Goal: Browse casually

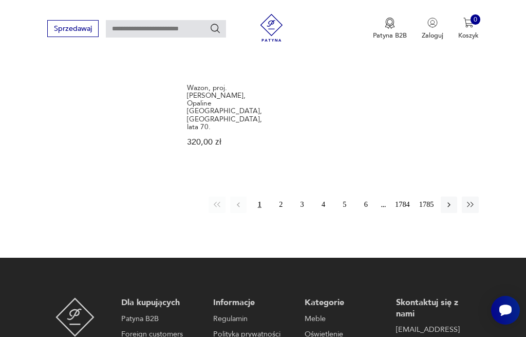
scroll to position [1225, 0]
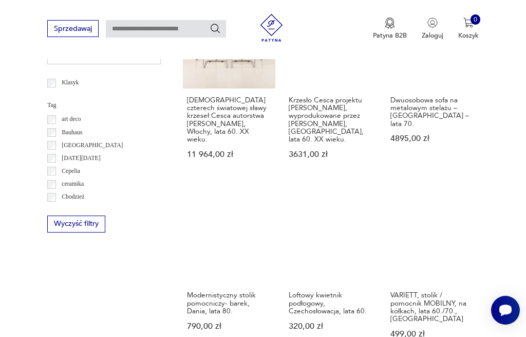
scroll to position [456, 0]
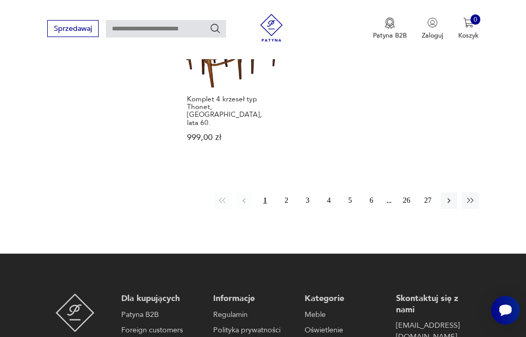
click at [291, 192] on button "2" at bounding box center [286, 200] width 16 height 16
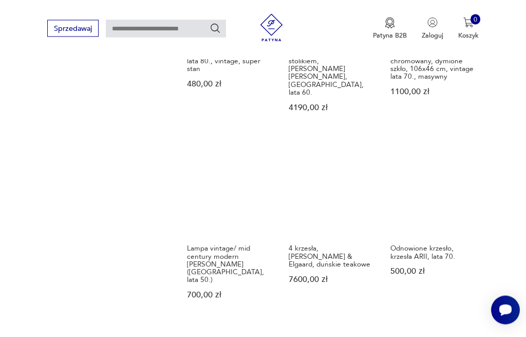
scroll to position [877, 0]
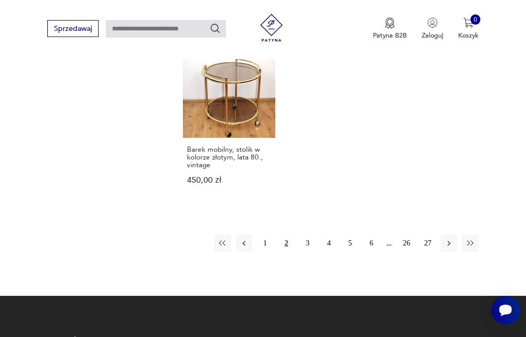
click at [306, 234] on button "3" at bounding box center [308, 242] width 16 height 16
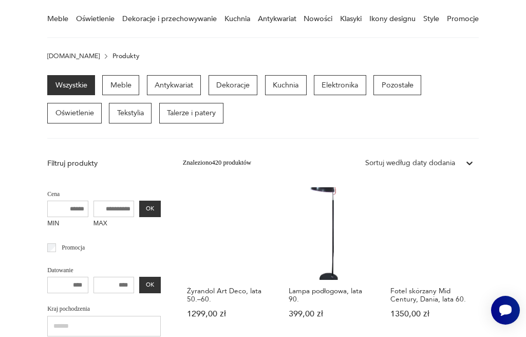
scroll to position [84, 0]
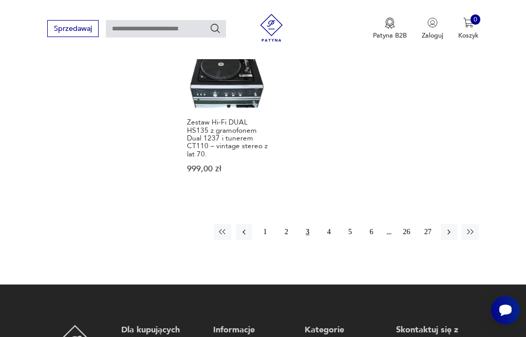
click at [328, 224] on button "4" at bounding box center [329, 232] width 16 height 16
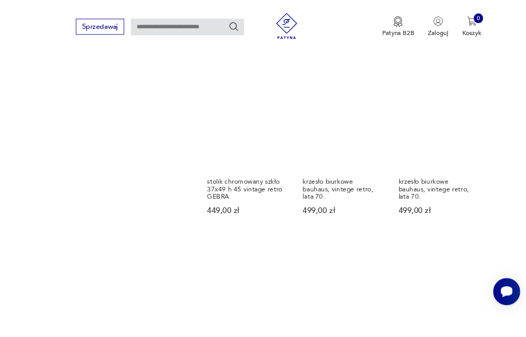
scroll to position [817, 0]
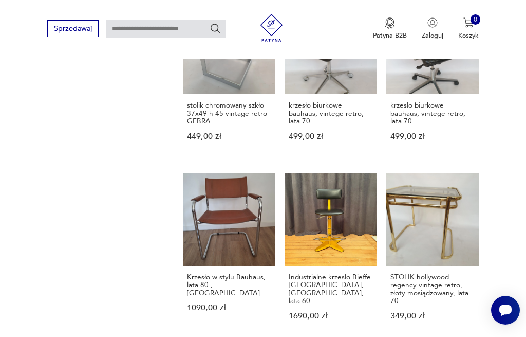
click at [184, 263] on link "Krzesło w stylu Bauhaus, lata 80., Włochy 1090,00 zł" at bounding box center [229, 255] width 93 height 164
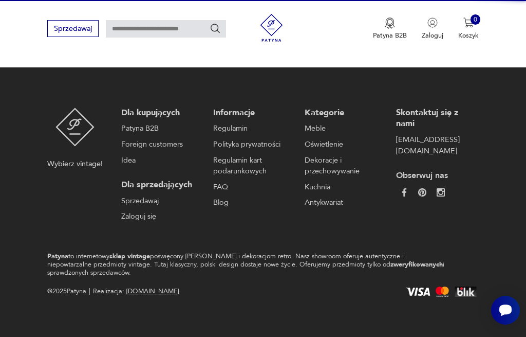
scroll to position [122, 0]
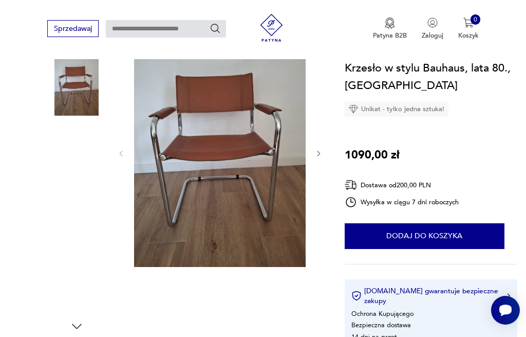
click at [78, 162] on img at bounding box center [76, 151] width 59 height 59
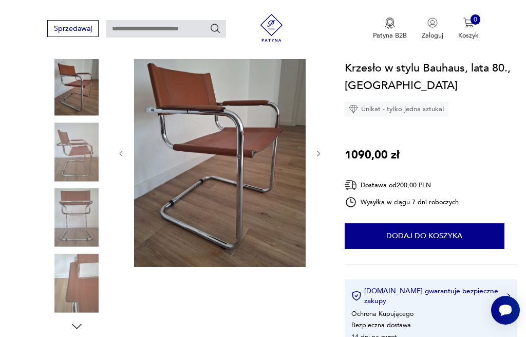
click at [76, 207] on img at bounding box center [76, 217] width 59 height 59
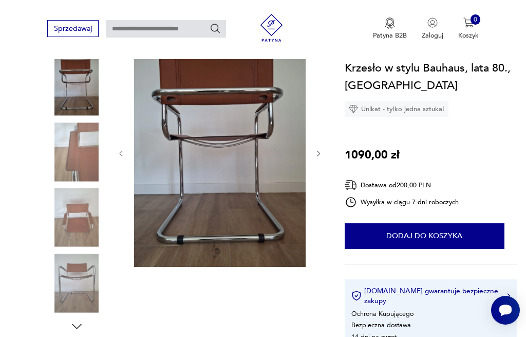
click at [82, 278] on img at bounding box center [76, 282] width 59 height 59
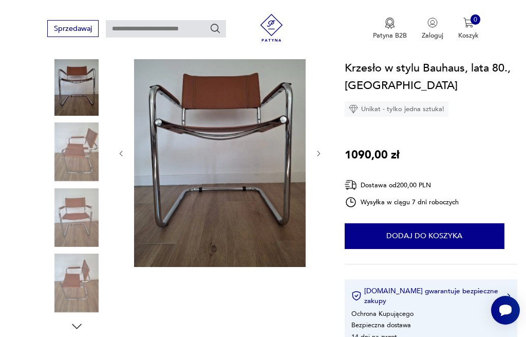
click at [74, 218] on img at bounding box center [76, 217] width 59 height 59
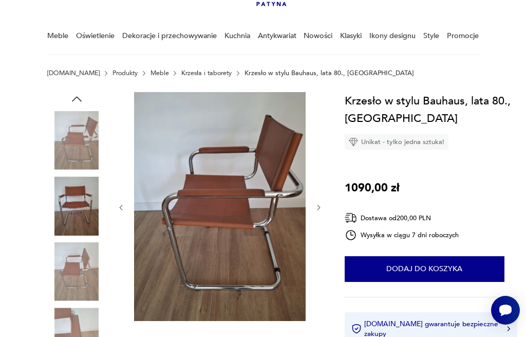
scroll to position [67, 0]
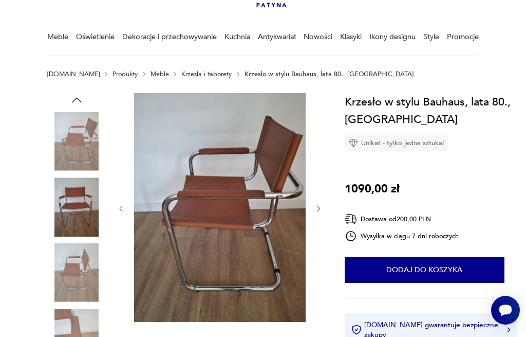
click at [204, 200] on img at bounding box center [220, 207] width 172 height 229
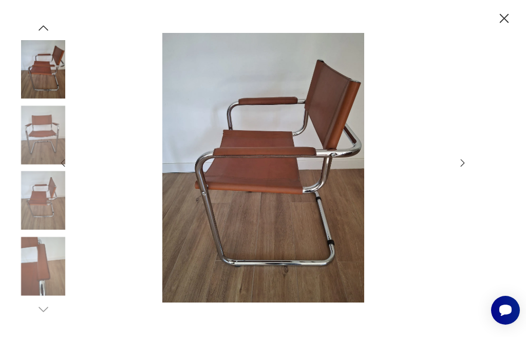
scroll to position [47, 0]
click at [508, 15] on icon "button" at bounding box center [504, 18] width 9 height 9
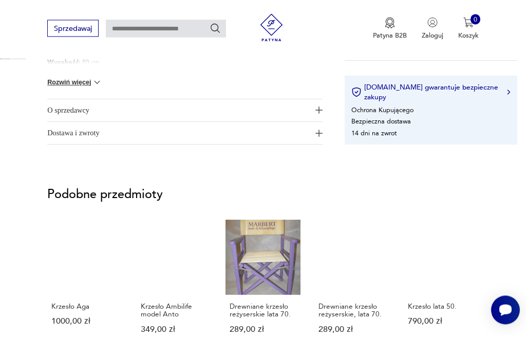
scroll to position [644, 0]
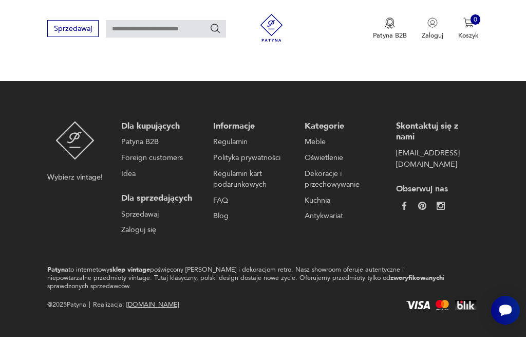
scroll to position [630, 0]
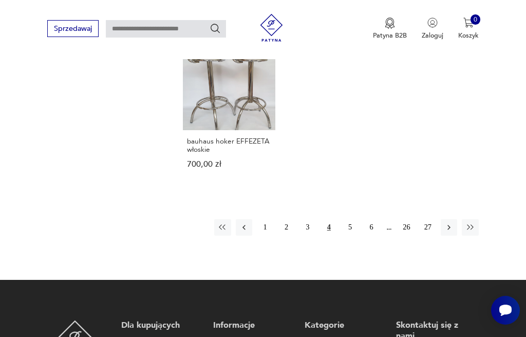
click at [353, 235] on button "5" at bounding box center [350, 227] width 16 height 16
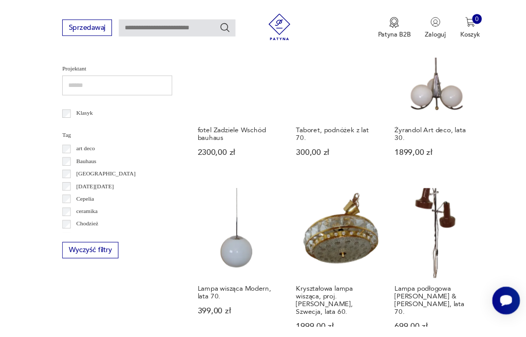
scroll to position [467, 0]
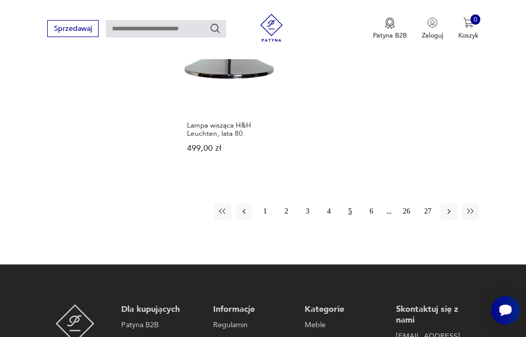
click at [372, 219] on button "6" at bounding box center [371, 211] width 16 height 16
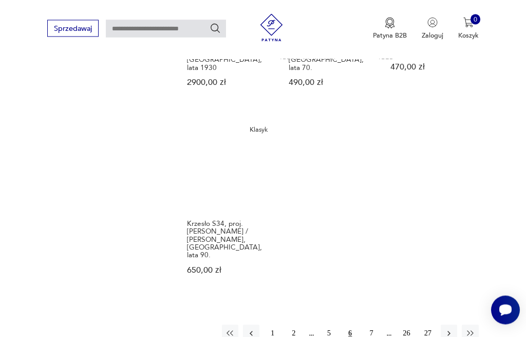
scroll to position [1019, 0]
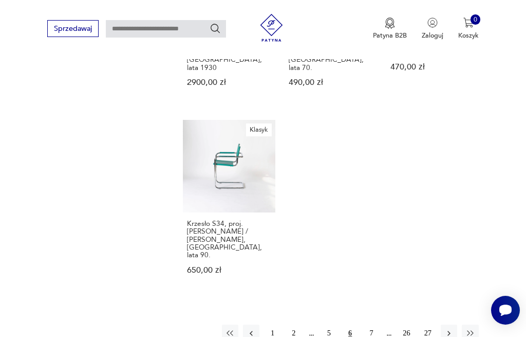
click at [372, 329] on button "7" at bounding box center [371, 332] width 16 height 16
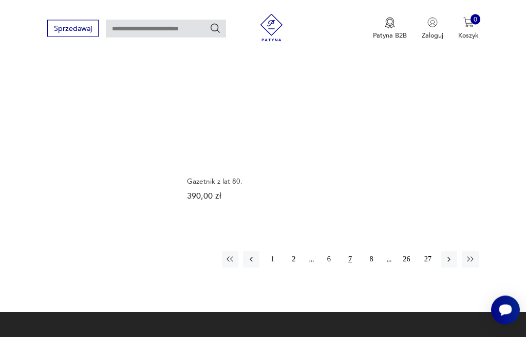
scroll to position [1114, 0]
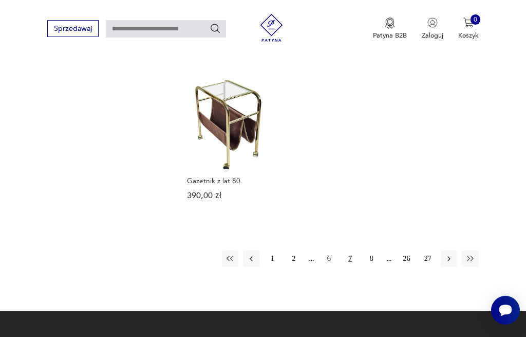
click at [370, 264] on button "8" at bounding box center [371, 258] width 16 height 16
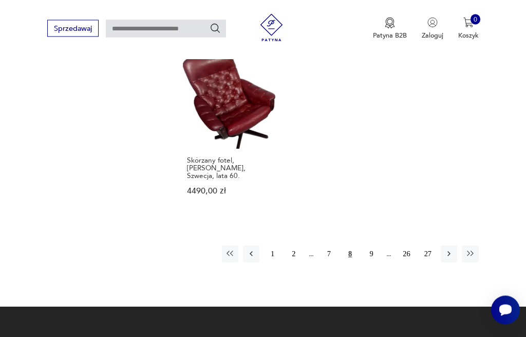
scroll to position [1159, 0]
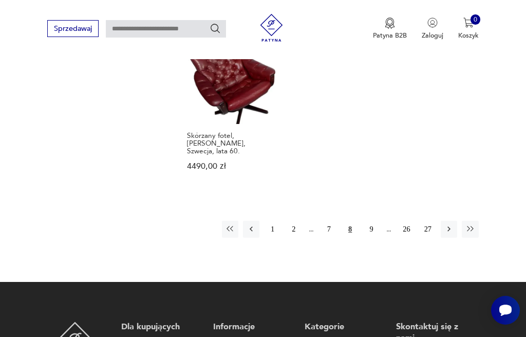
click at [371, 237] on button "9" at bounding box center [371, 228] width 16 height 16
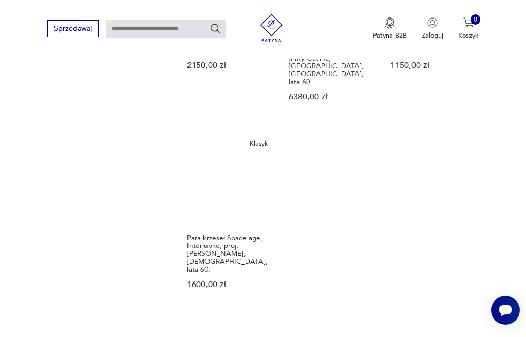
scroll to position [1133, 0]
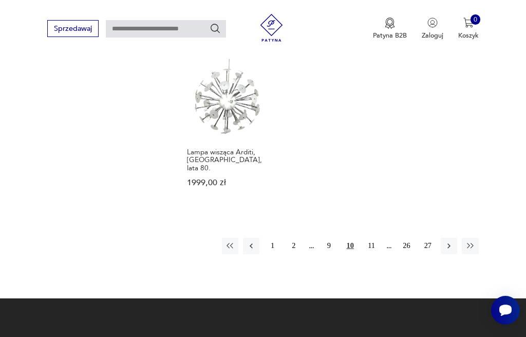
scroll to position [1125, 0]
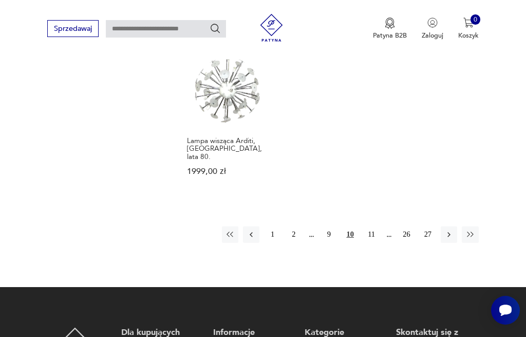
click at [374, 233] on button "11" at bounding box center [371, 234] width 16 height 16
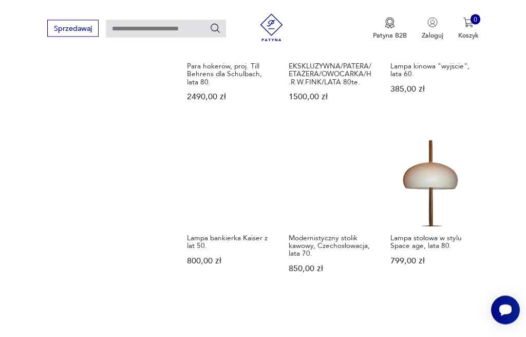
scroll to position [849, 0]
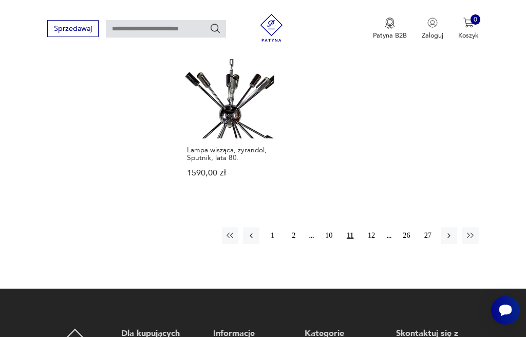
click at [368, 244] on button "12" at bounding box center [371, 235] width 16 height 16
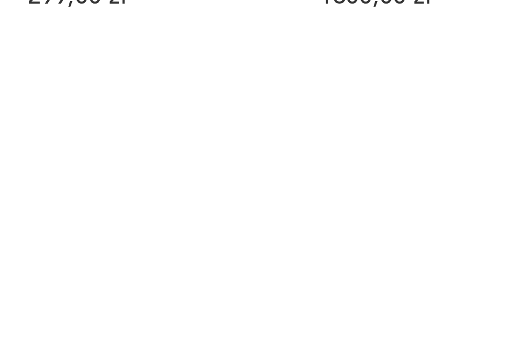
scroll to position [419, 0]
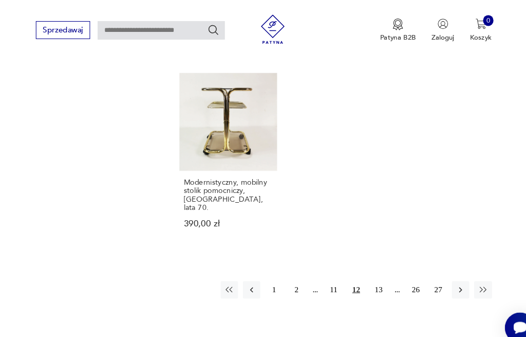
click at [363, 280] on button "13" at bounding box center [371, 274] width 16 height 16
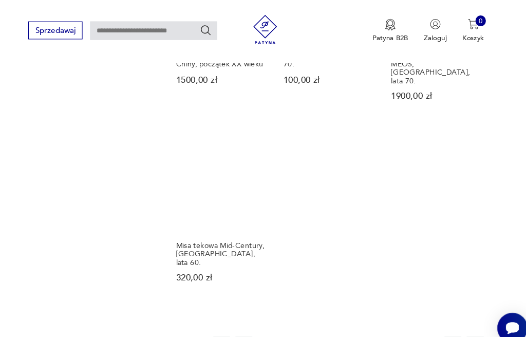
scroll to position [1040, 0]
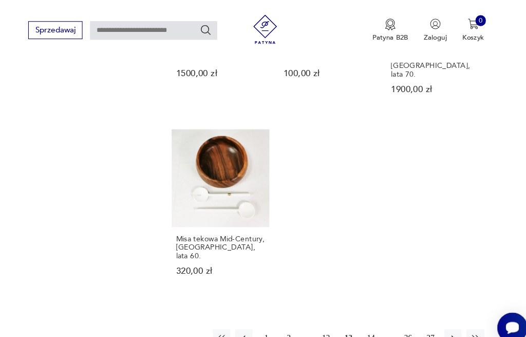
click at [363, 311] on button "14" at bounding box center [371, 319] width 16 height 16
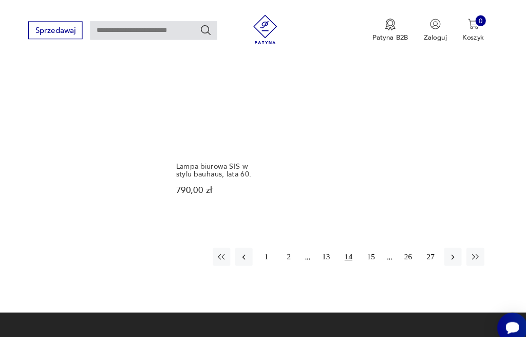
scroll to position [1138, 0]
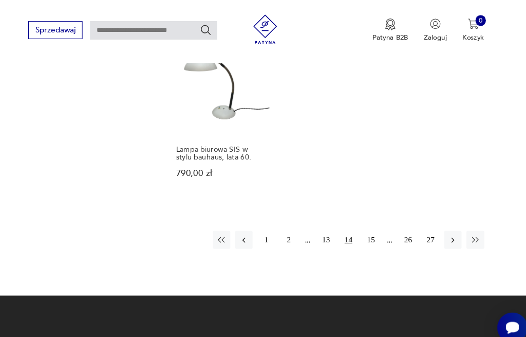
click at [363, 235] on button "15" at bounding box center [371, 226] width 16 height 16
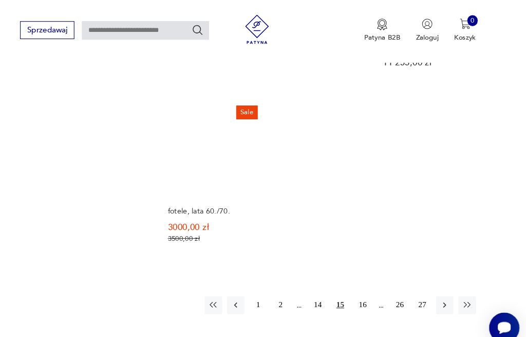
scroll to position [1106, 0]
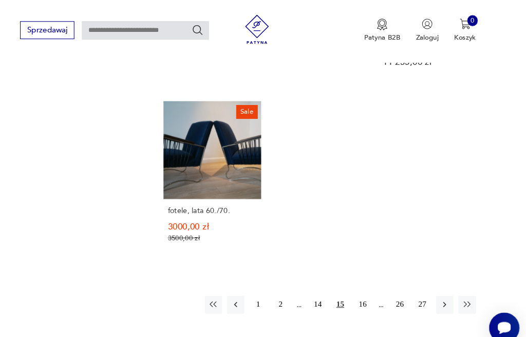
click at [363, 286] on button "16" at bounding box center [371, 288] width 16 height 16
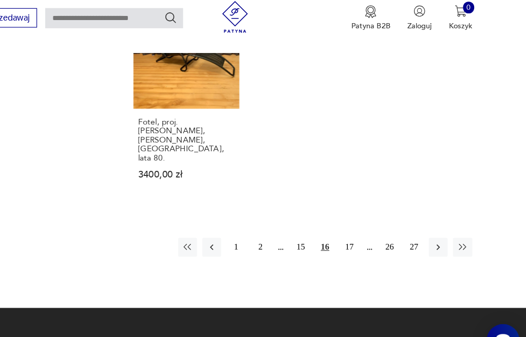
scroll to position [1167, 0]
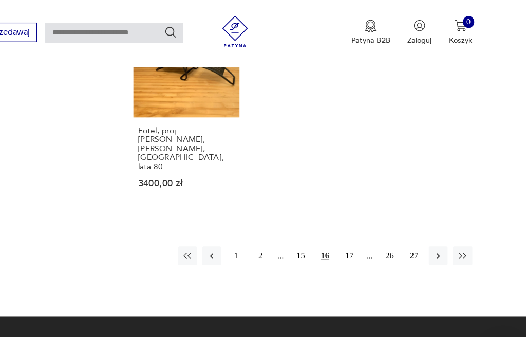
click at [363, 215] on button "17" at bounding box center [371, 223] width 16 height 16
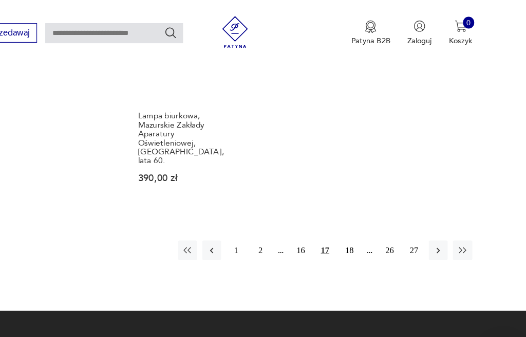
scroll to position [1186, 0]
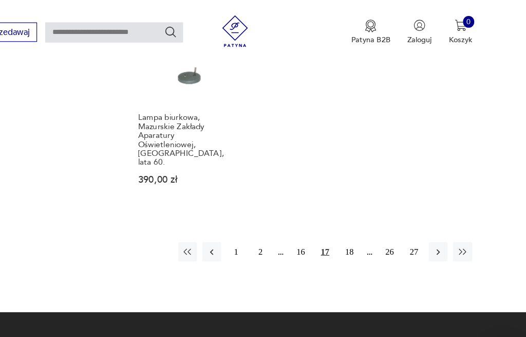
click at [363, 212] on button "18" at bounding box center [371, 220] width 16 height 16
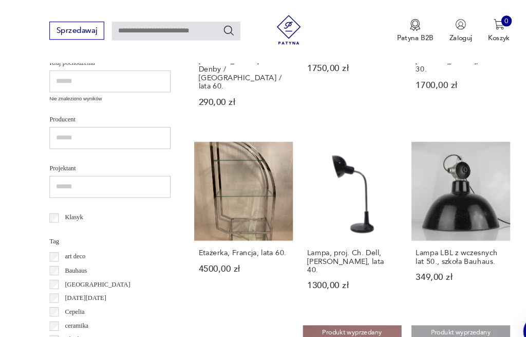
scroll to position [335, 0]
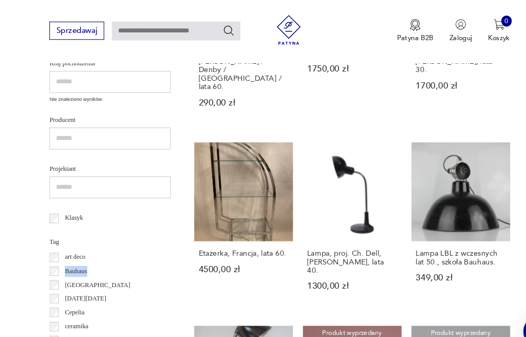
click at [131, 265] on div "[GEOGRAPHIC_DATA]" at bounding box center [104, 266] width 114 height 13
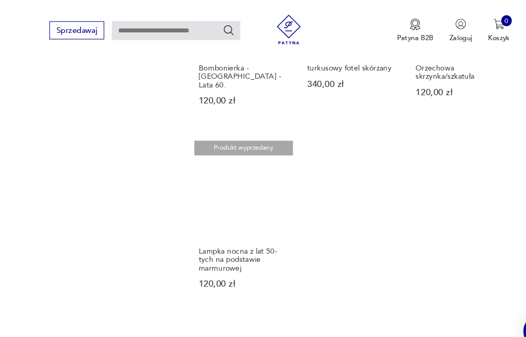
scroll to position [1032, 0]
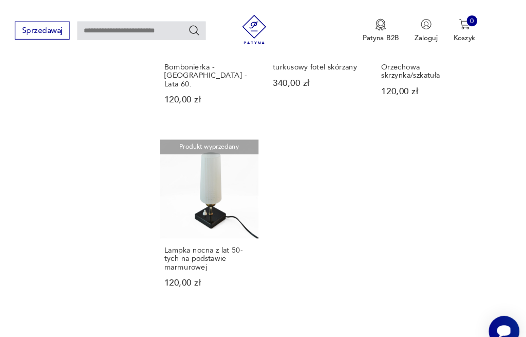
click at [363, 320] on button "19" at bounding box center [371, 328] width 16 height 16
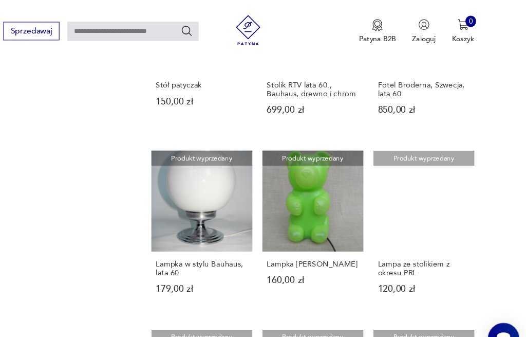
scroll to position [634, 0]
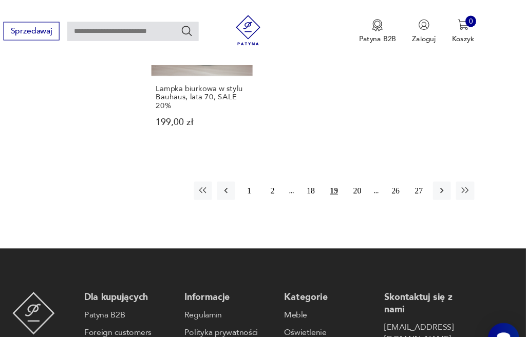
click at [363, 182] on button "20" at bounding box center [371, 174] width 16 height 16
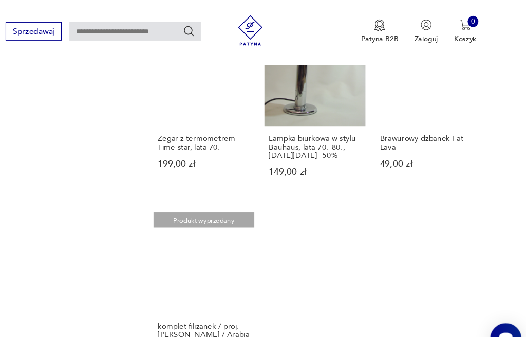
scroll to position [938, 0]
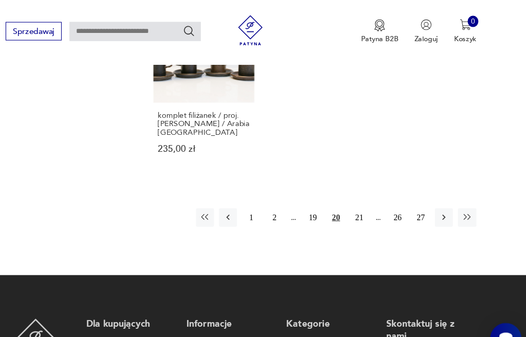
click at [363, 207] on button "21" at bounding box center [371, 199] width 16 height 16
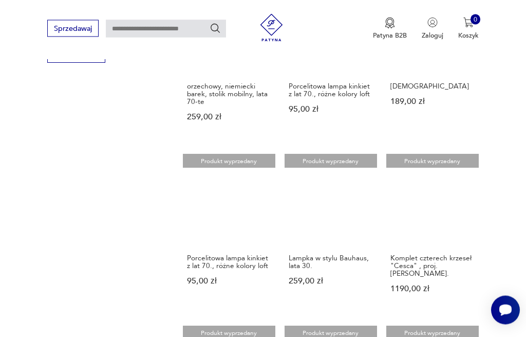
scroll to position [637, 0]
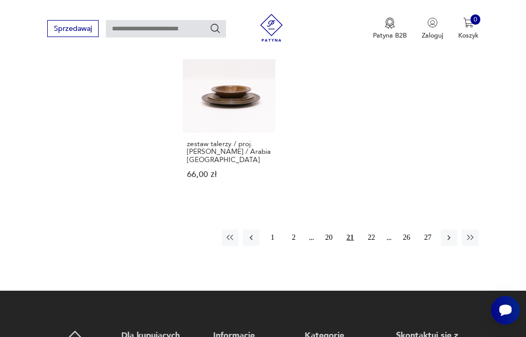
click at [378, 246] on button "22" at bounding box center [371, 237] width 16 height 16
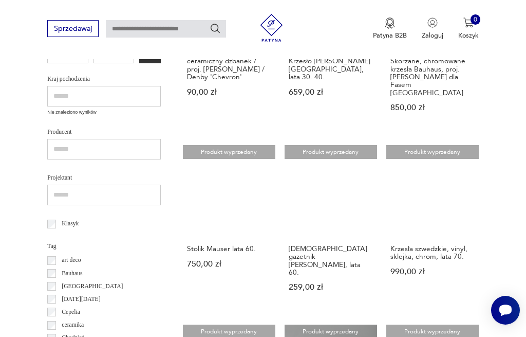
scroll to position [315, 0]
